Goal: Find contact information: Find contact information

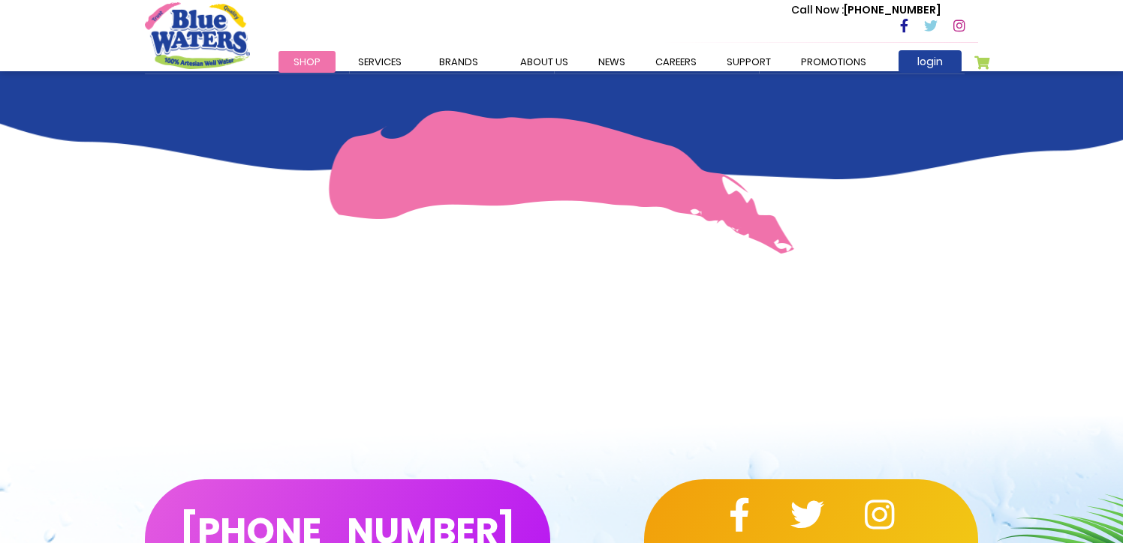
scroll to position [1040, 0]
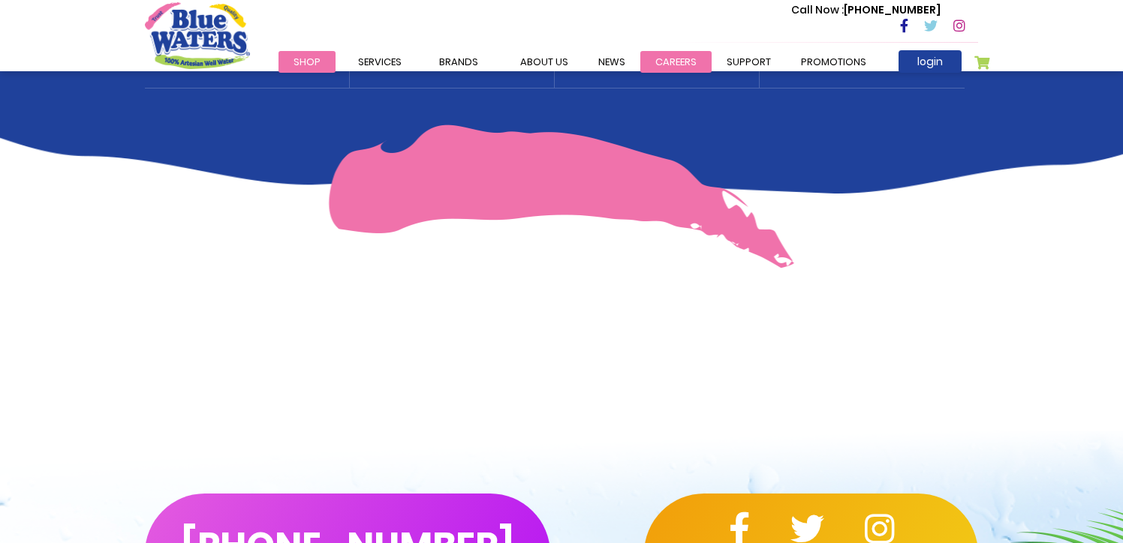
click at [678, 59] on link "careers" at bounding box center [675, 62] width 71 height 22
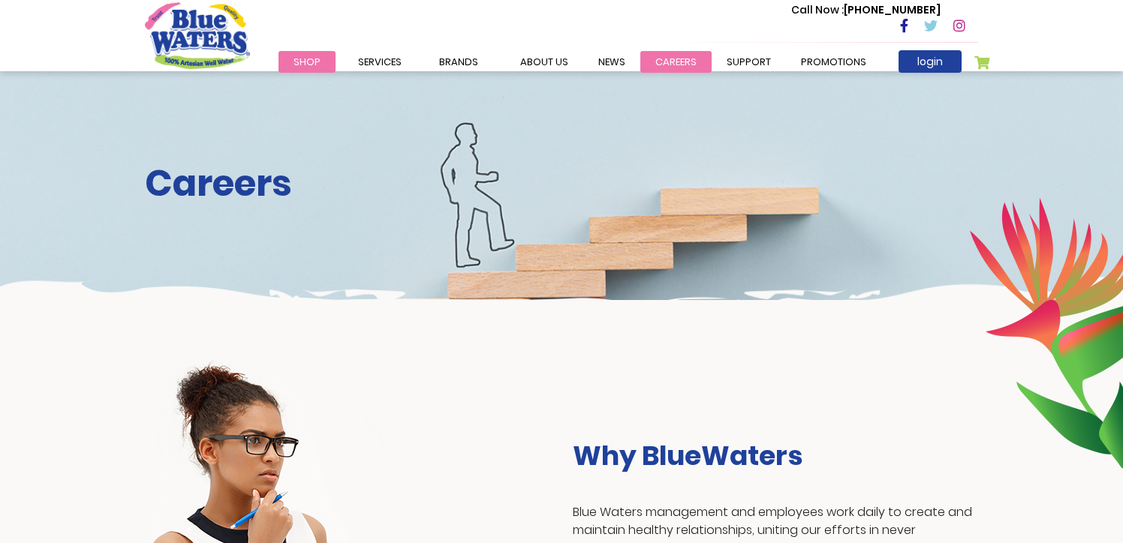
click at [667, 59] on link "careers" at bounding box center [675, 62] width 71 height 22
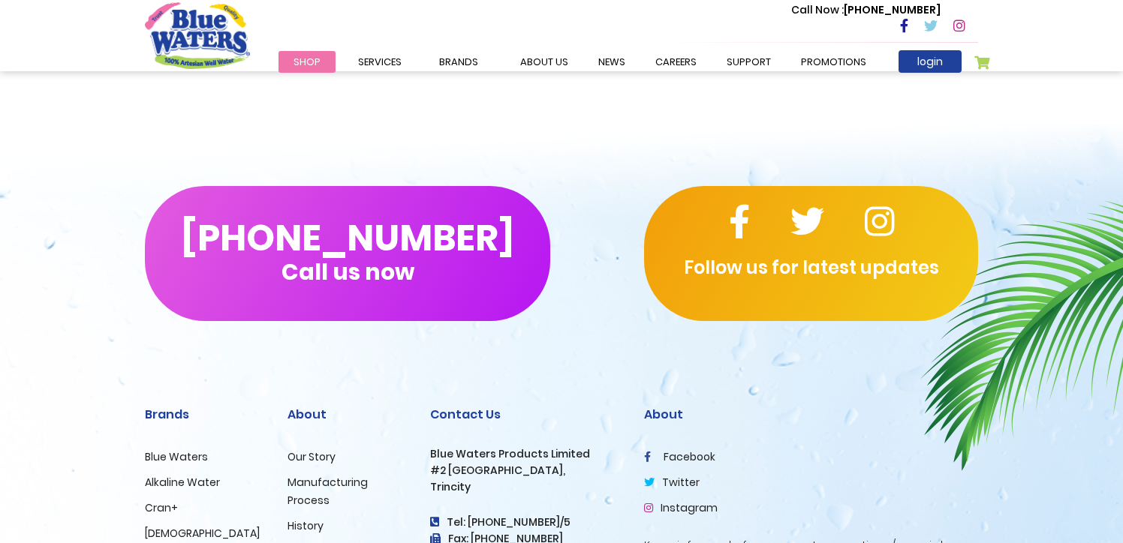
scroll to position [1483, 0]
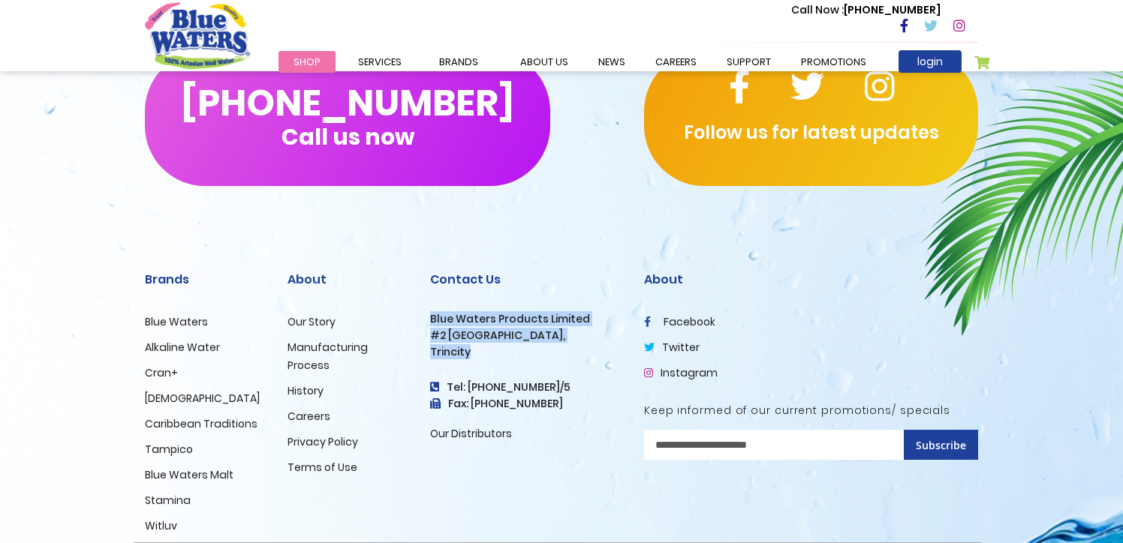
drag, startPoint x: 466, startPoint y: 356, endPoint x: 429, endPoint y: 310, distance: 58.7
click at [429, 310] on div "Contact Us Blue Waters Products Limited [STREET_ADDRESS] Tel: [PHONE_NUMBER]/5 …" at bounding box center [526, 394] width 214 height 296
copy div "Blue Waters Products Limited [STREET_ADDRESS]"
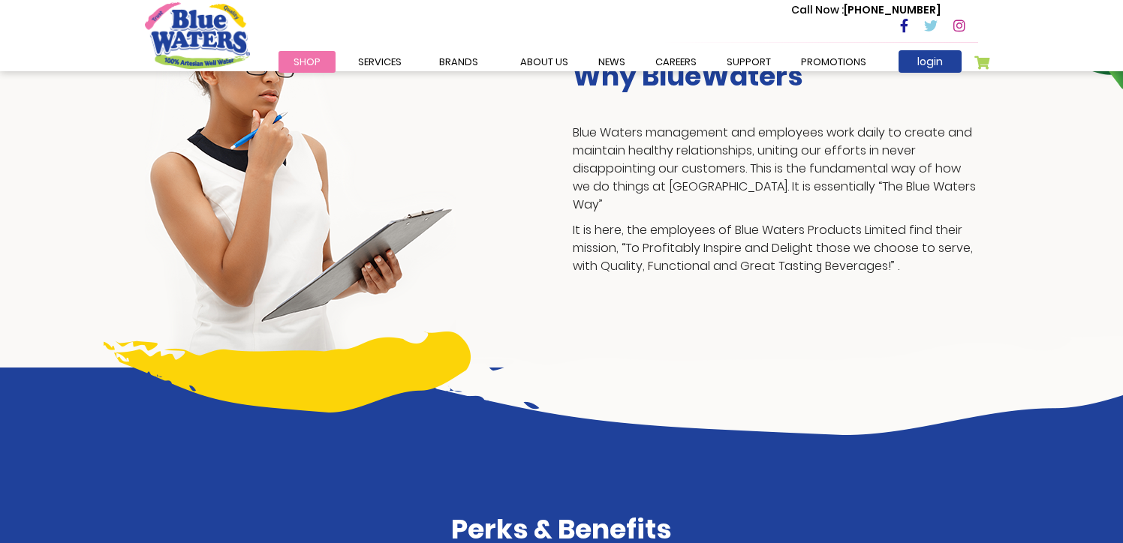
scroll to position [314, 0]
